Goal: Navigation & Orientation: Understand site structure

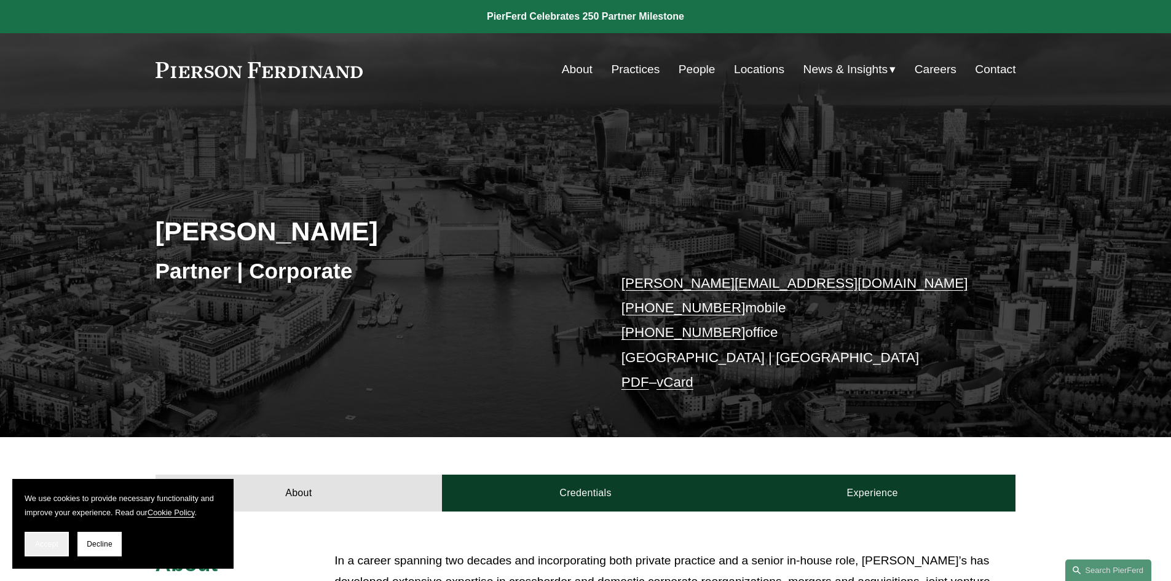
click at [51, 545] on span "Accept" at bounding box center [46, 544] width 23 height 9
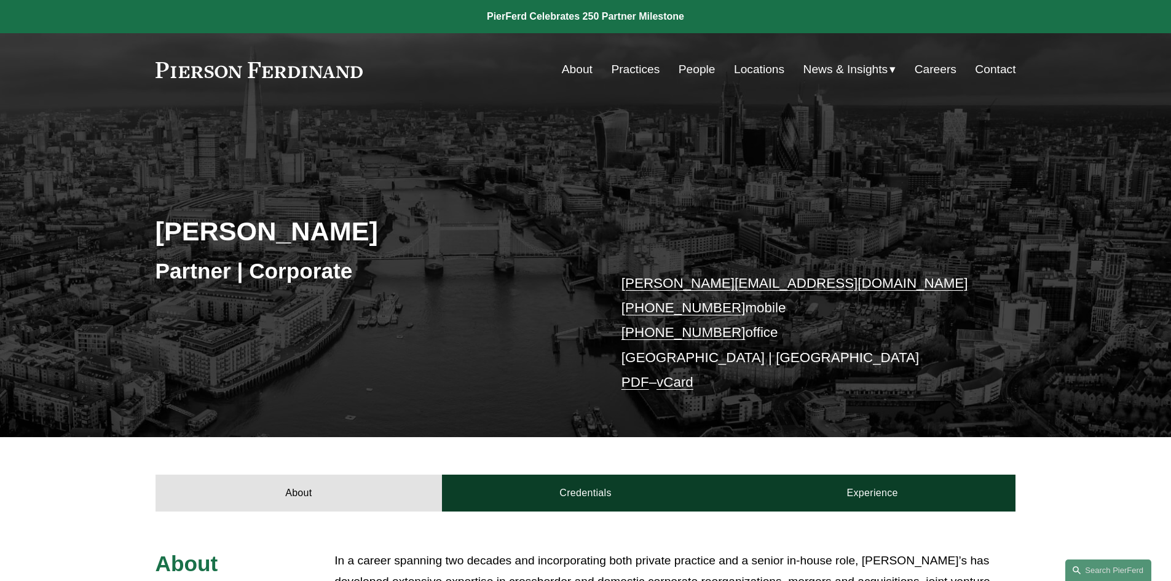
click at [696, 71] on link "People" at bounding box center [697, 69] width 37 height 23
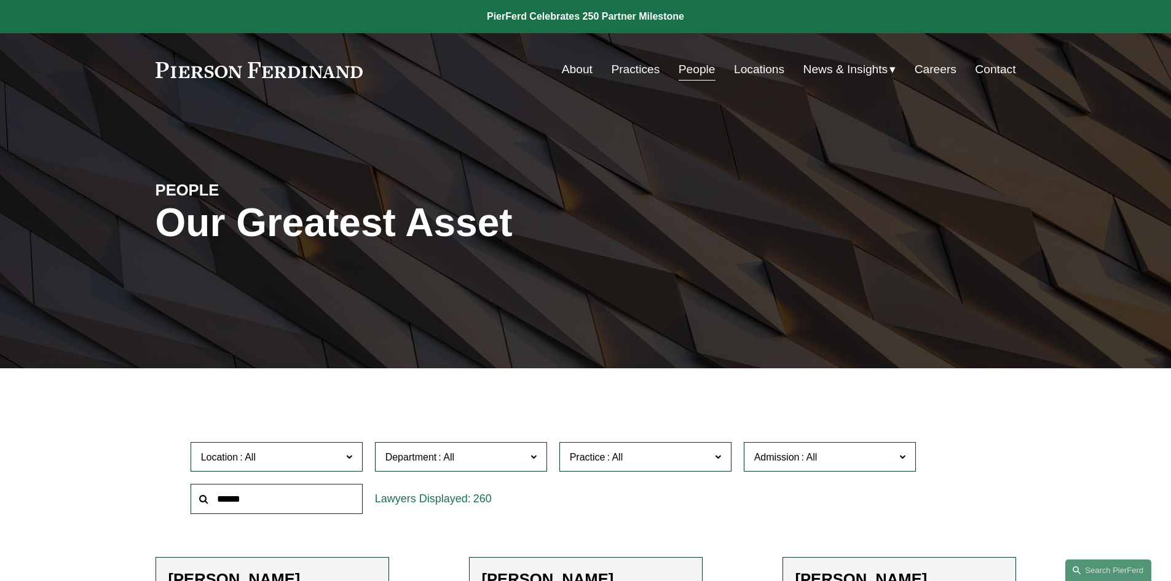
click at [642, 66] on link "Practices" at bounding box center [635, 69] width 49 height 23
